Goal: Information Seeking & Learning: Learn about a topic

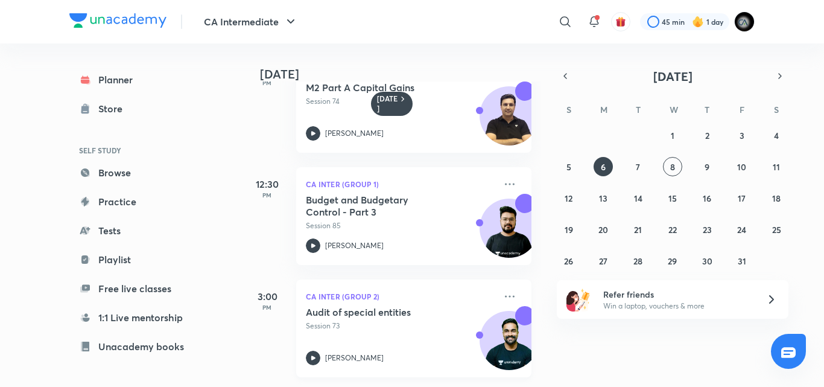
click at [420, 309] on div "Audit of special entities Session 73" at bounding box center [400, 318] width 189 height 25
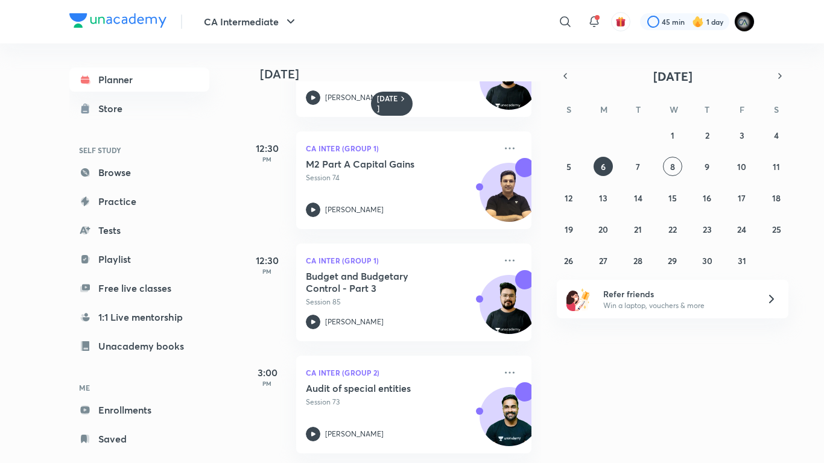
scroll to position [86, 0]
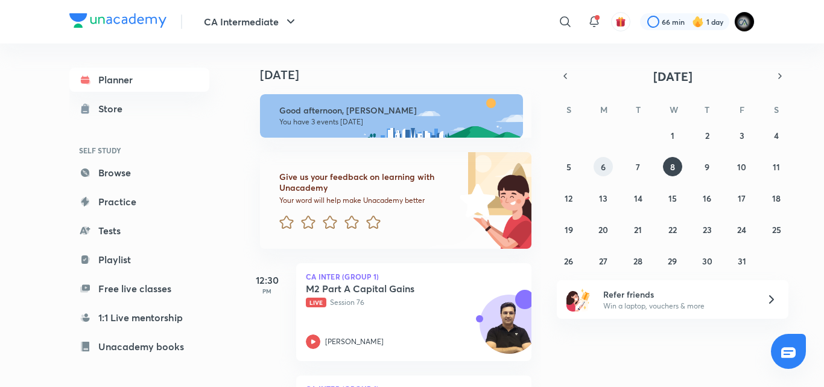
click at [601, 165] on abbr "6" at bounding box center [603, 166] width 5 height 11
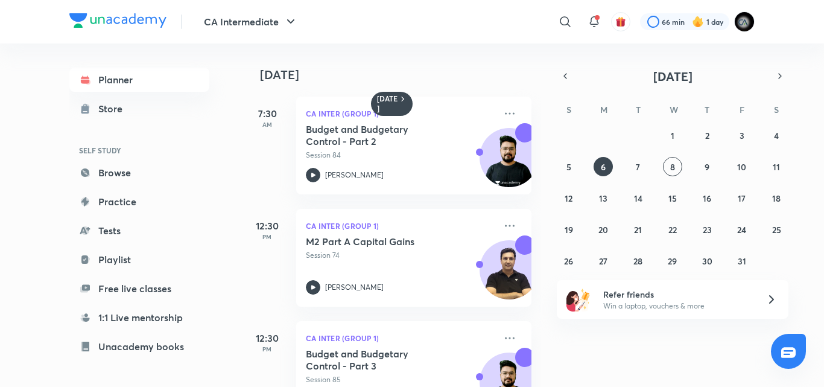
scroll to position [163, 0]
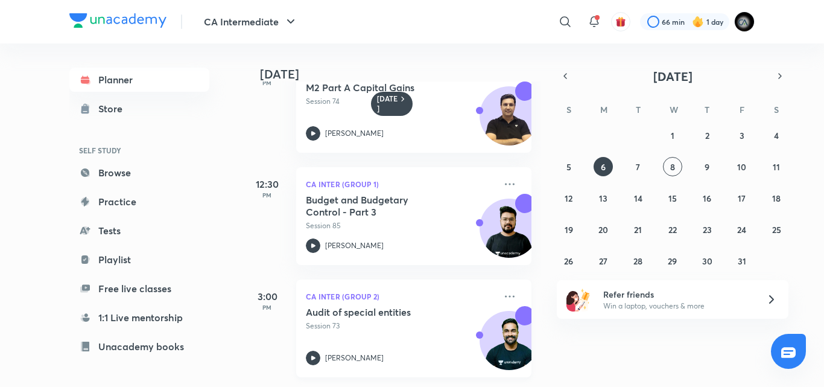
click at [404, 308] on h5 "Audit of special entities" at bounding box center [381, 312] width 150 height 12
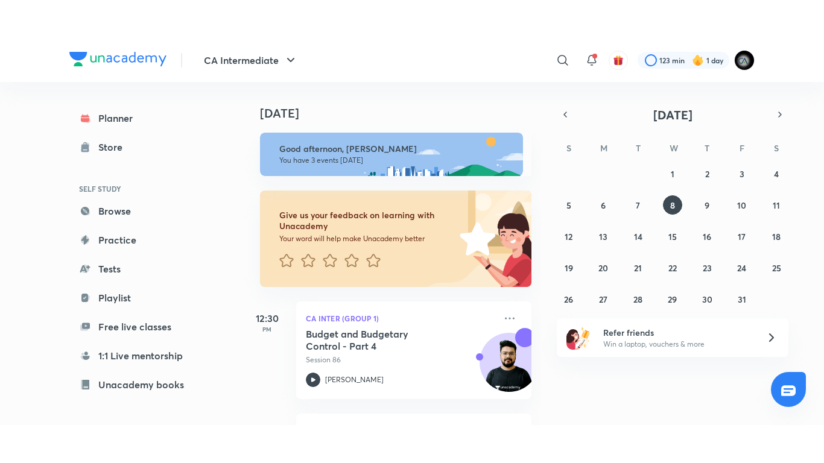
scroll to position [217, 0]
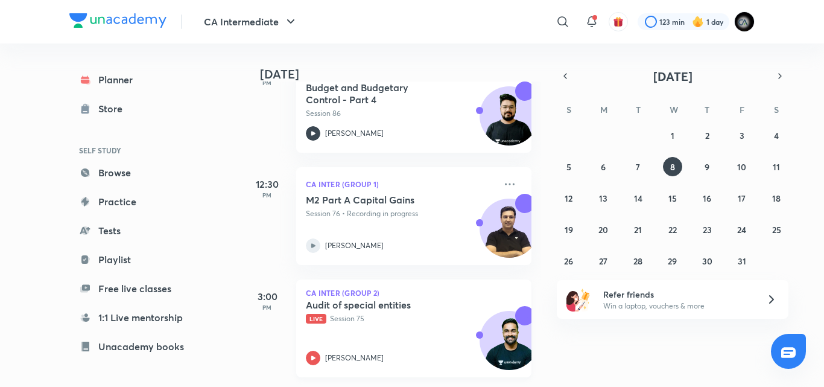
click at [387, 299] on h5 "Audit of special entities" at bounding box center [381, 305] width 150 height 12
click at [382, 350] on div "[PERSON_NAME]" at bounding box center [400, 357] width 189 height 14
click at [419, 313] on p "Live Session 75" at bounding box center [400, 318] width 189 height 11
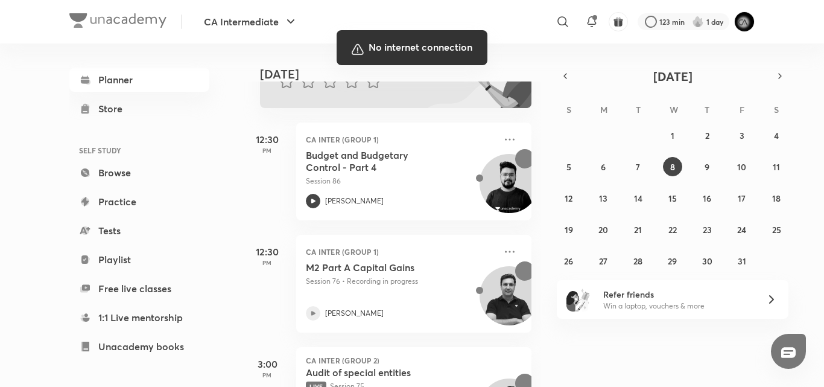
scroll to position [141, 0]
click at [572, 112] on div at bounding box center [412, 193] width 824 height 387
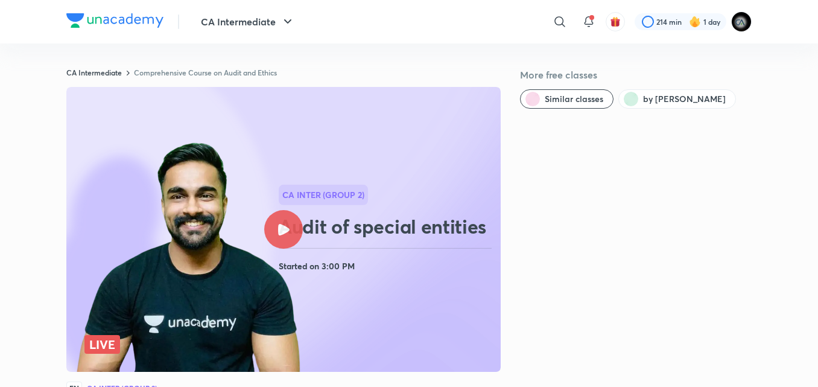
click at [293, 234] on div at bounding box center [283, 229] width 39 height 39
click at [283, 229] on icon at bounding box center [283, 229] width 11 height 11
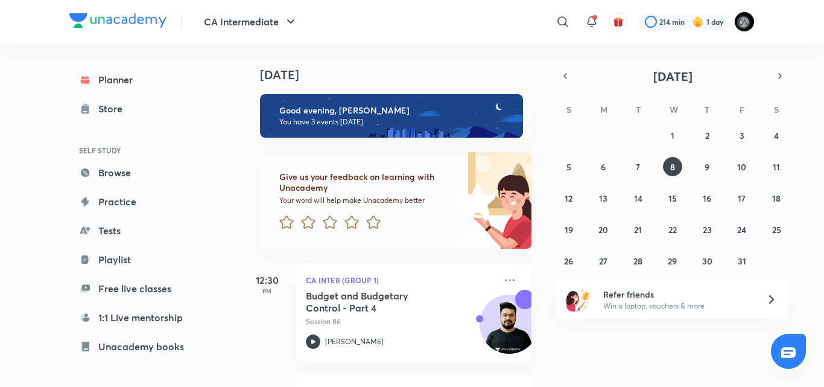
scroll to position [217, 0]
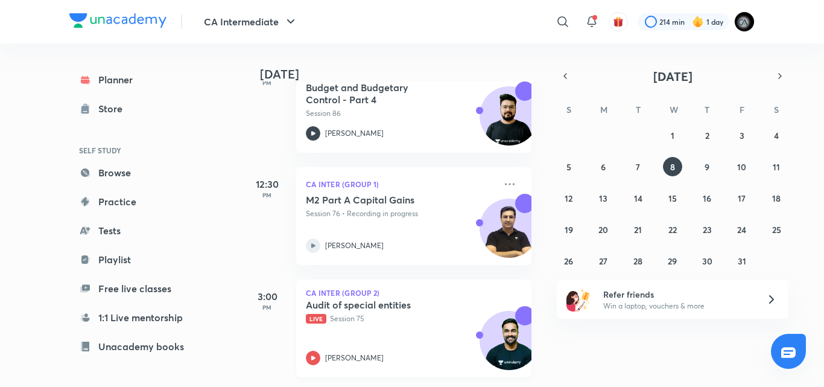
click at [441, 338] on div "Audit of special entities Live Session 75 [PERSON_NAME]" at bounding box center [400, 332] width 189 height 66
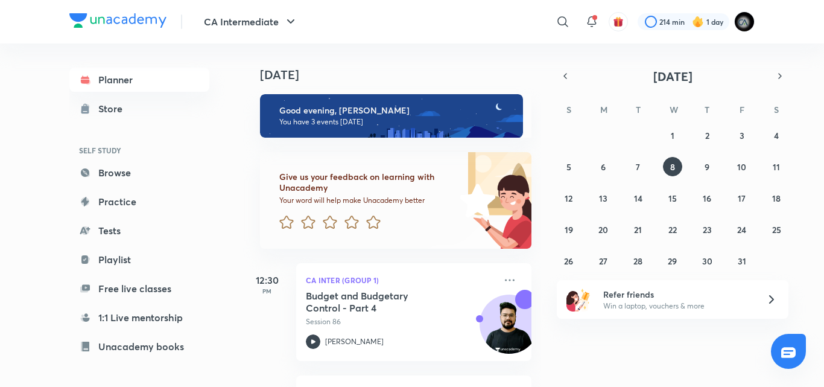
scroll to position [217, 0]
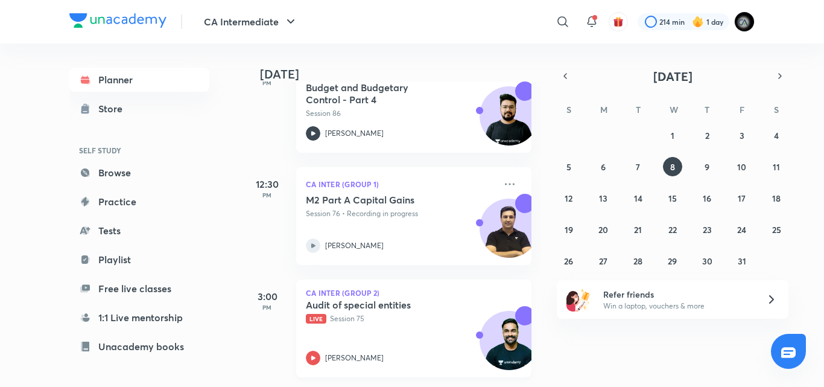
click at [413, 320] on div "Audit of special entities Live Session 75 [PERSON_NAME]" at bounding box center [400, 332] width 189 height 66
click at [632, 169] on button "7" at bounding box center [637, 166] width 19 height 19
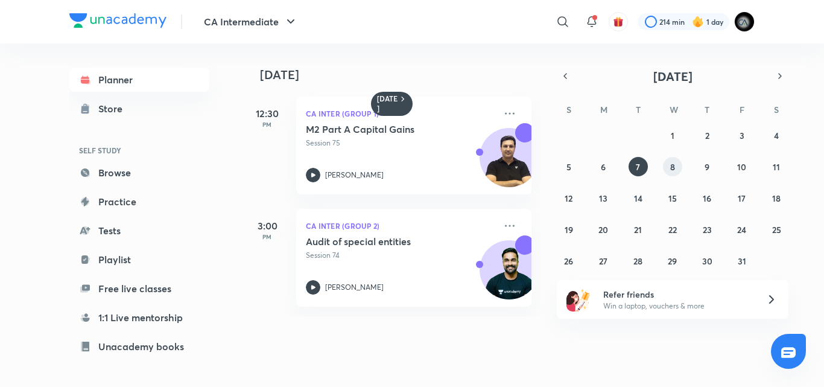
click at [667, 163] on button "8" at bounding box center [672, 166] width 19 height 19
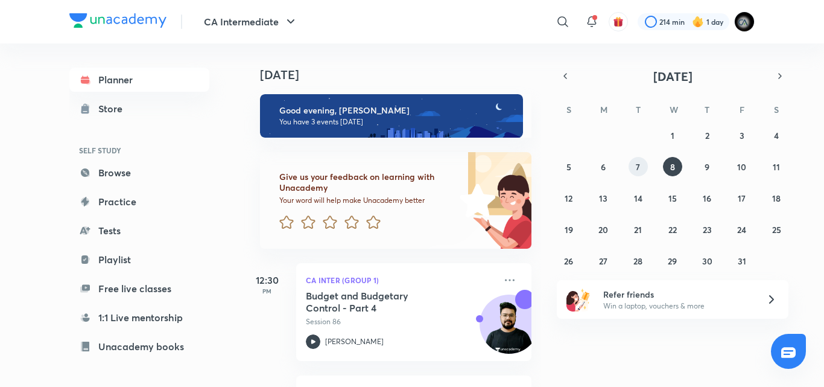
click at [639, 163] on abbr "7" at bounding box center [638, 166] width 4 height 11
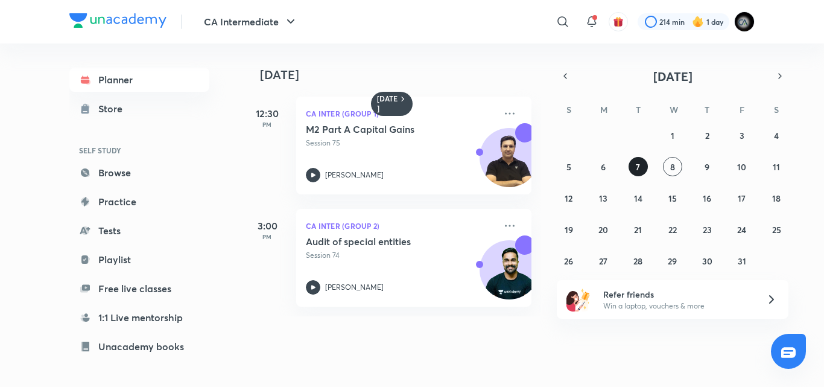
click at [637, 168] on abbr "7" at bounding box center [638, 166] width 4 height 11
click at [597, 164] on button "6" at bounding box center [602, 166] width 19 height 19
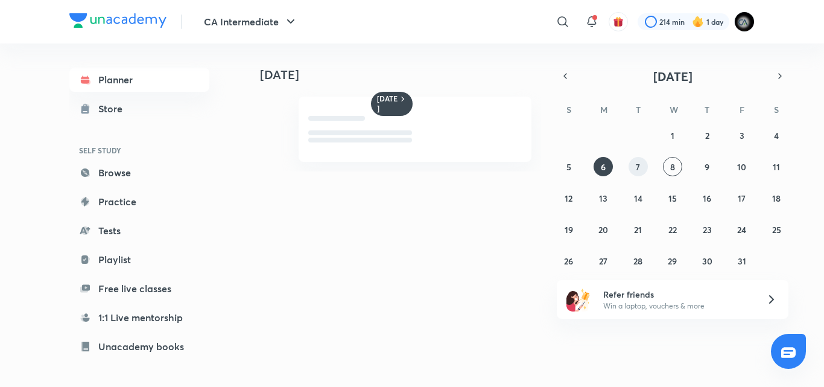
click at [630, 164] on button "7" at bounding box center [637, 166] width 19 height 19
